Goal: Check status

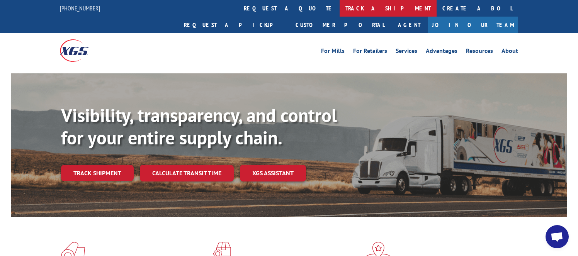
click at [340, 11] on link "track a shipment" at bounding box center [388, 8] width 97 height 17
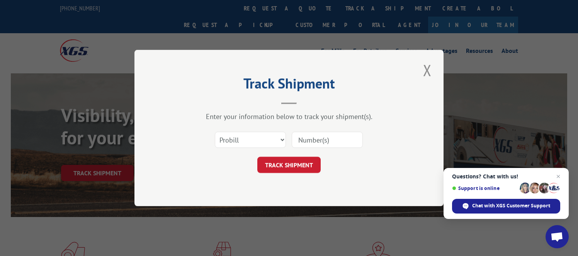
click at [310, 137] on input at bounding box center [327, 140] width 71 height 16
paste input "17508021"
type input "17508021"
click at [300, 161] on button "TRACK SHIPMENT" at bounding box center [289, 165] width 63 height 16
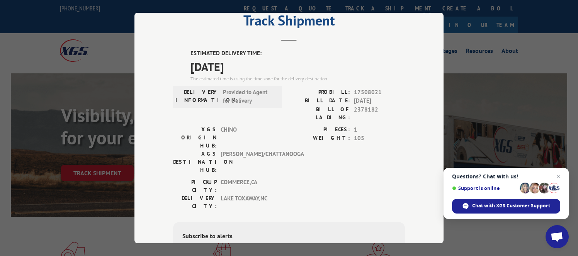
scroll to position [24, 0]
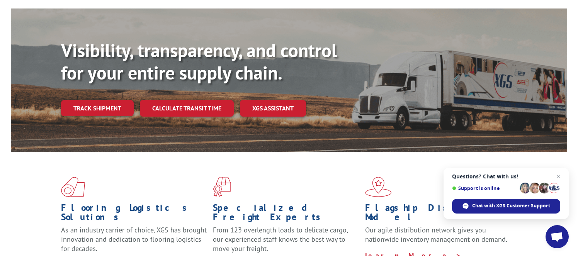
scroll to position [67, 0]
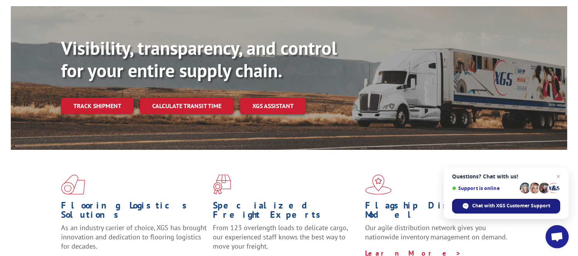
click at [497, 208] on span "Chat with XGS Customer Support" at bounding box center [512, 206] width 78 height 7
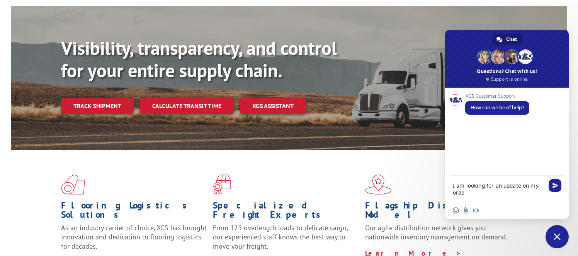
type textarea "I am looking for an update on my order"
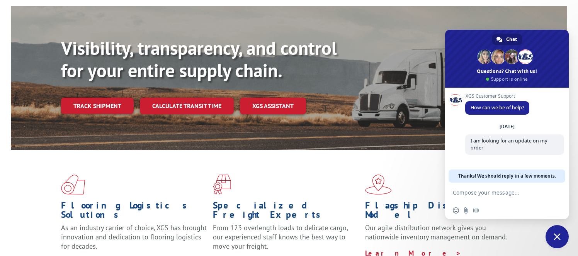
scroll to position [0, 0]
click at [472, 193] on textarea "Compose your message..." at bounding box center [499, 192] width 93 height 19
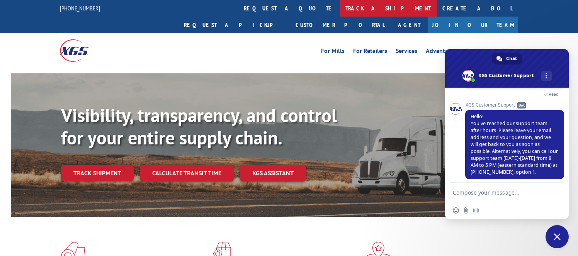
click at [340, 10] on link "track a shipment" at bounding box center [388, 8] width 97 height 17
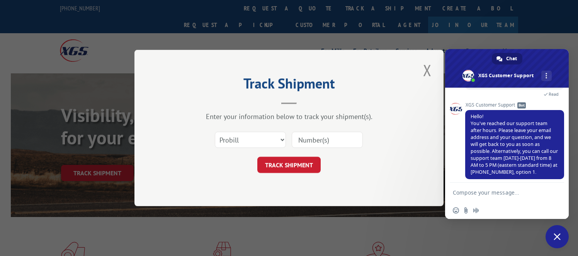
click at [319, 140] on input at bounding box center [327, 140] width 71 height 16
paste input "17508021"
type input "17508021"
click at [292, 166] on button "TRACK SHIPMENT" at bounding box center [289, 165] width 63 height 16
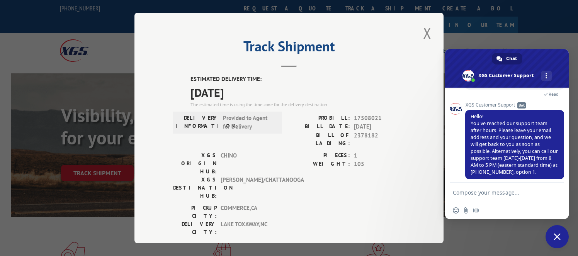
click at [484, 209] on div "Insert an emoji Send a file Audio message" at bounding box center [507, 210] width 124 height 17
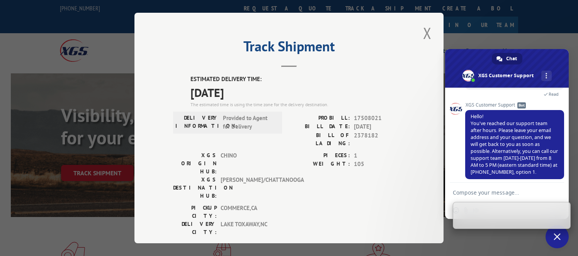
paste textarea "17508021"
type textarea "17508021"
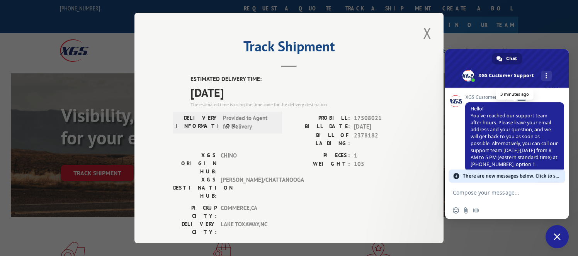
scroll to position [67, 0]
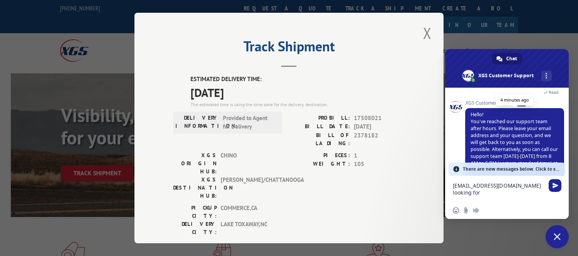
paste textarea "17508021"
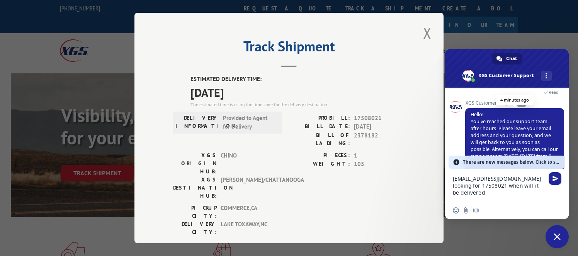
type textarea "[EMAIL_ADDRESS][DOMAIN_NAME] looking for 17508021 when will it be delivered"
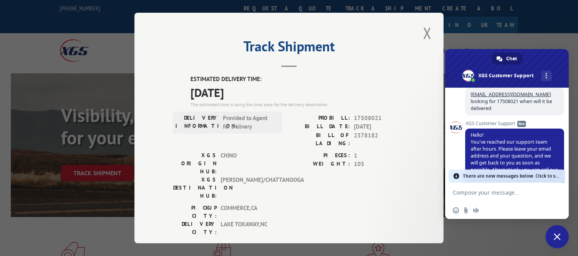
scroll to position [266, 0]
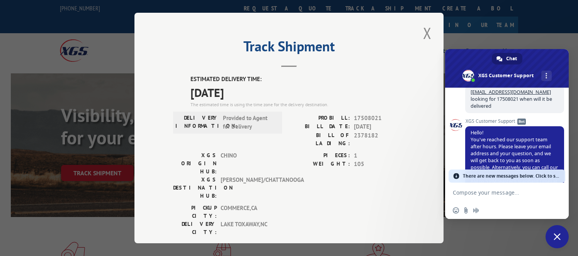
click at [103, 218] on div "Track Shipment ESTIMATED DELIVERY TIME: [DATE] The estimated time is using the …" at bounding box center [289, 128] width 578 height 256
